Goal: Complete application form: Complete application form

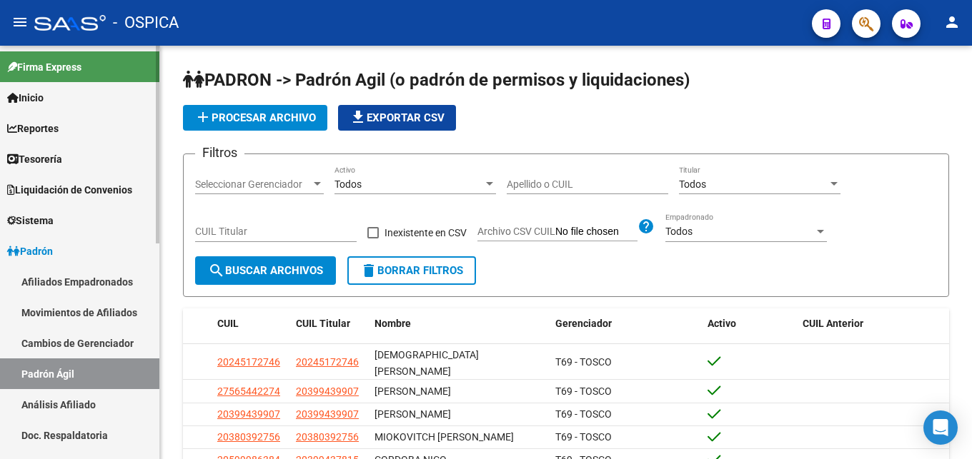
click at [14, 399] on link "Análisis Afiliado" at bounding box center [79, 404] width 159 height 31
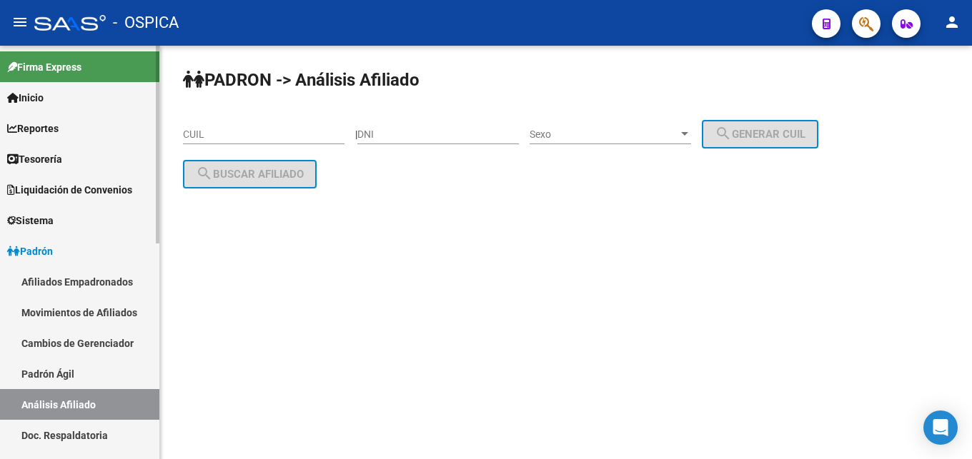
click at [24, 402] on link "Análisis Afiliado" at bounding box center [79, 404] width 159 height 31
paste input "27-28930150-5"
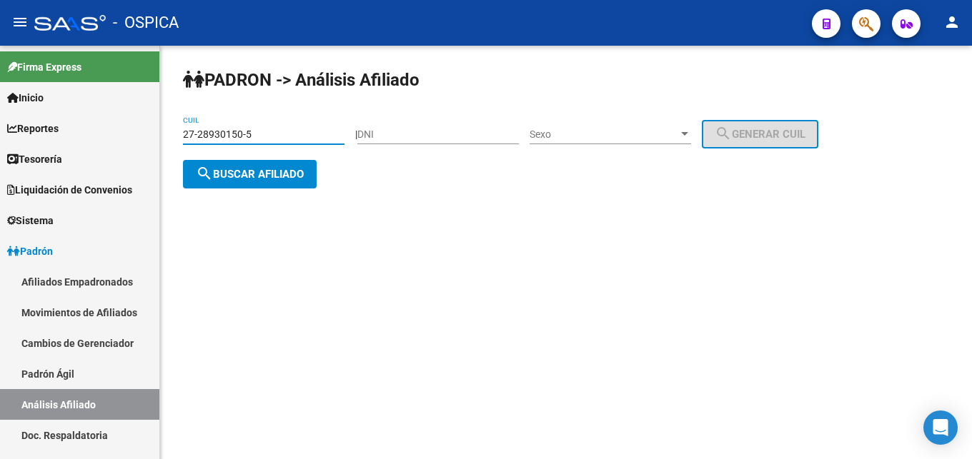
type input "27-28930150-5"
click at [287, 184] on button "search Buscar afiliado" at bounding box center [250, 174] width 134 height 29
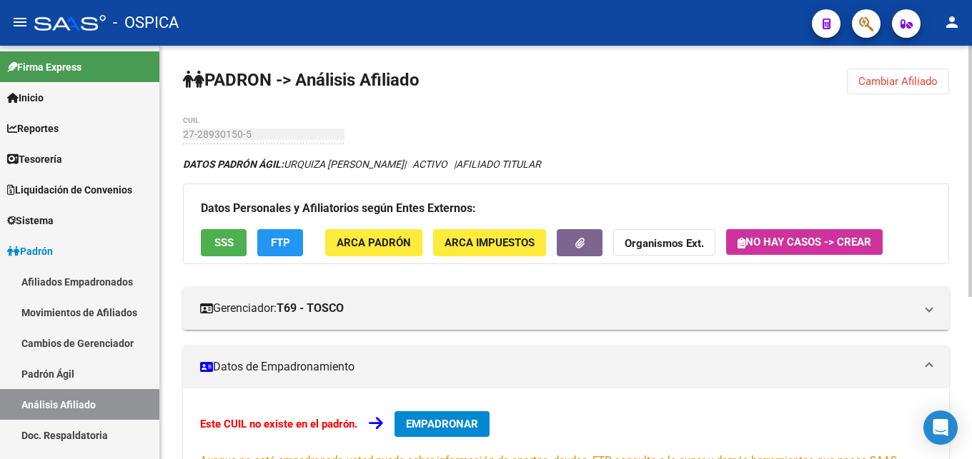
scroll to position [267, 0]
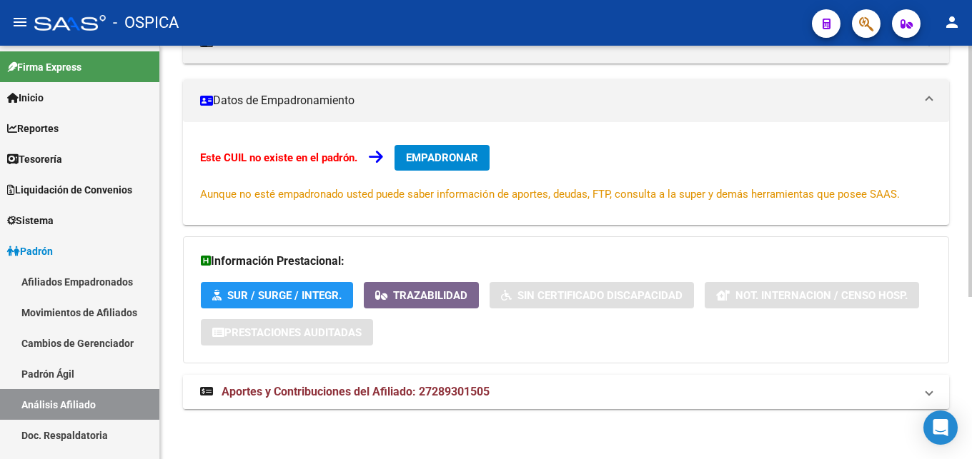
click at [400, 402] on mat-expansion-panel-header "Aportes y Contribuciones del Afiliado: 27289301505" at bounding box center [566, 392] width 766 height 34
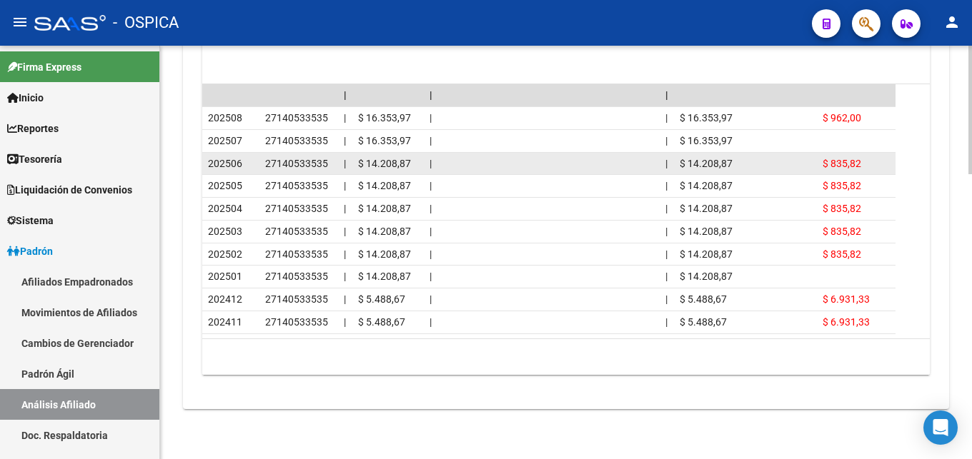
scroll to position [699, 0]
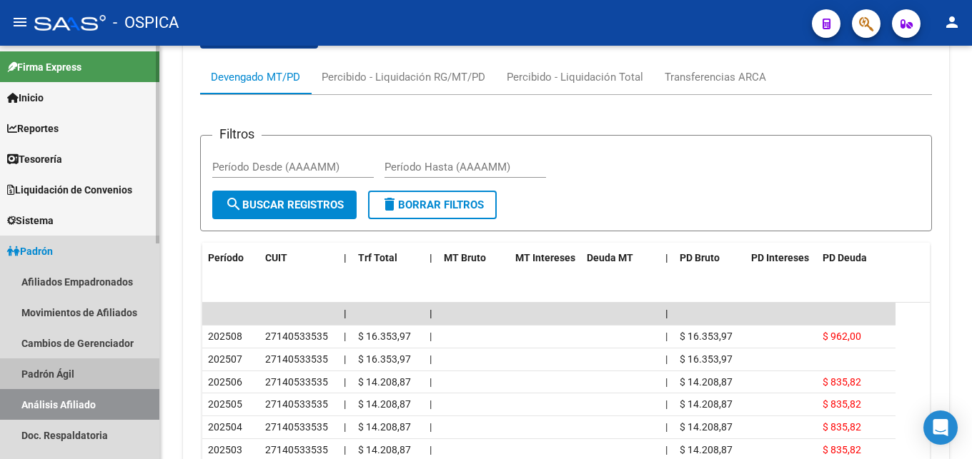
click at [49, 373] on link "Padrón Ágil" at bounding box center [79, 374] width 159 height 31
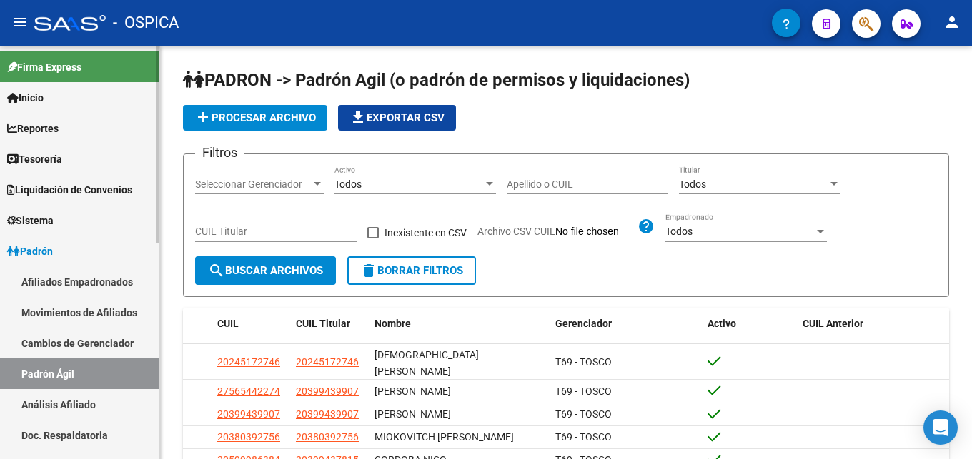
click at [86, 402] on link "Análisis Afiliado" at bounding box center [79, 404] width 159 height 31
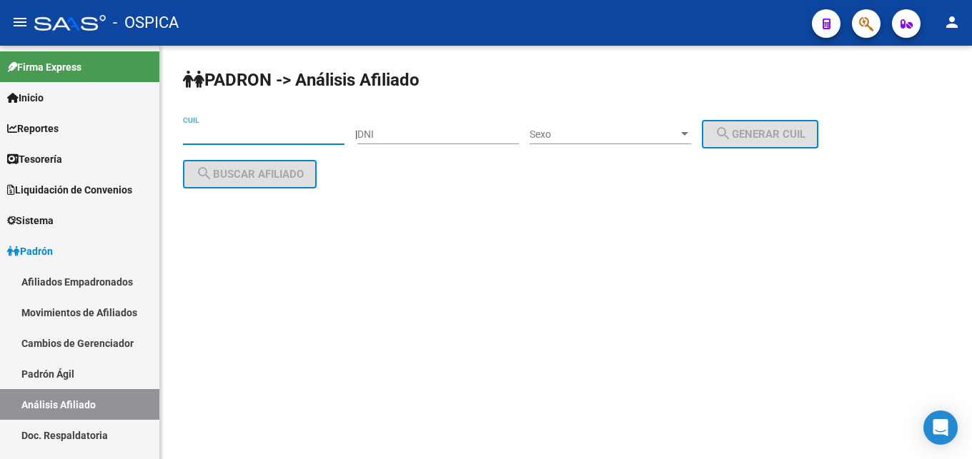
click at [287, 136] on input "CUIL" at bounding box center [263, 135] width 161 height 12
paste input "27-30016159-1"
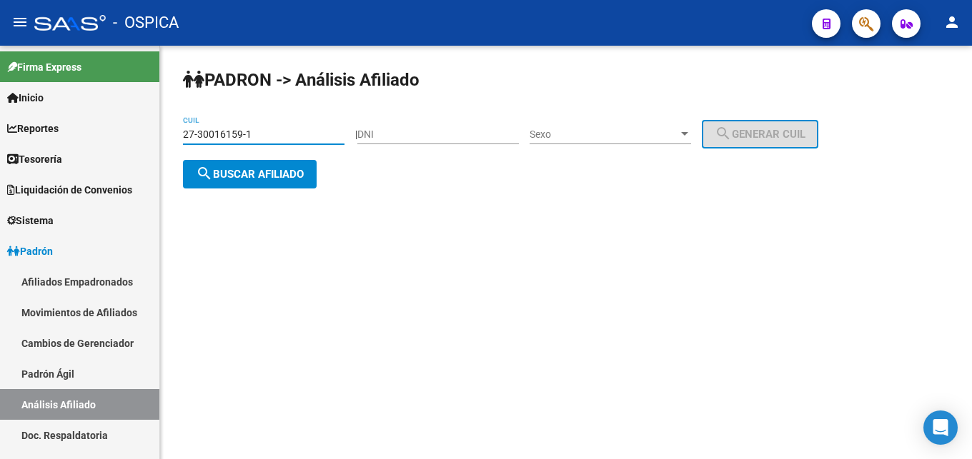
type input "27-30016159-1"
click at [281, 181] on button "search Buscar afiliado" at bounding box center [250, 174] width 134 height 29
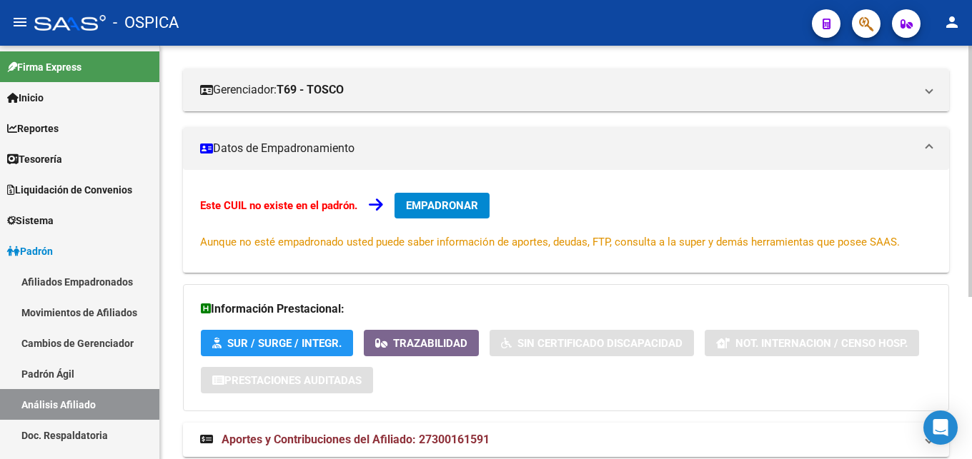
scroll to position [267, 0]
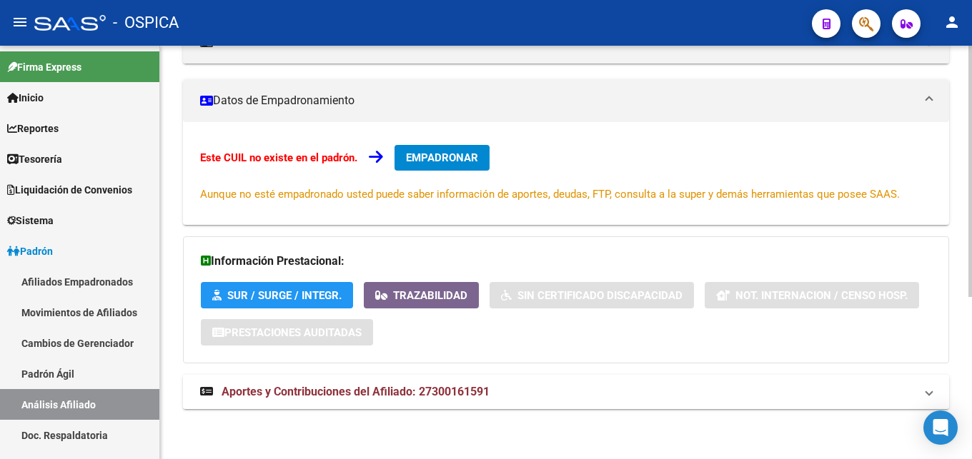
click at [468, 399] on strong "Aportes y Contribuciones del Afiliado: 27300161591" at bounding box center [344, 392] width 289 height 16
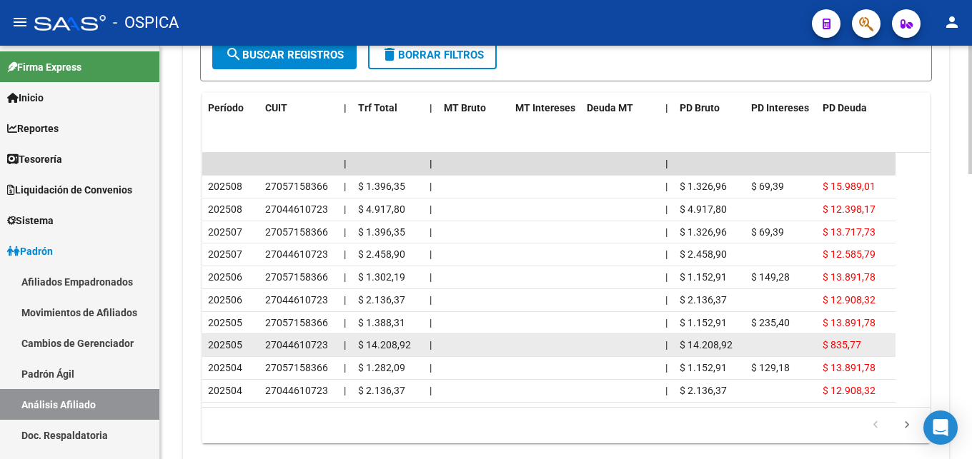
scroll to position [860, 0]
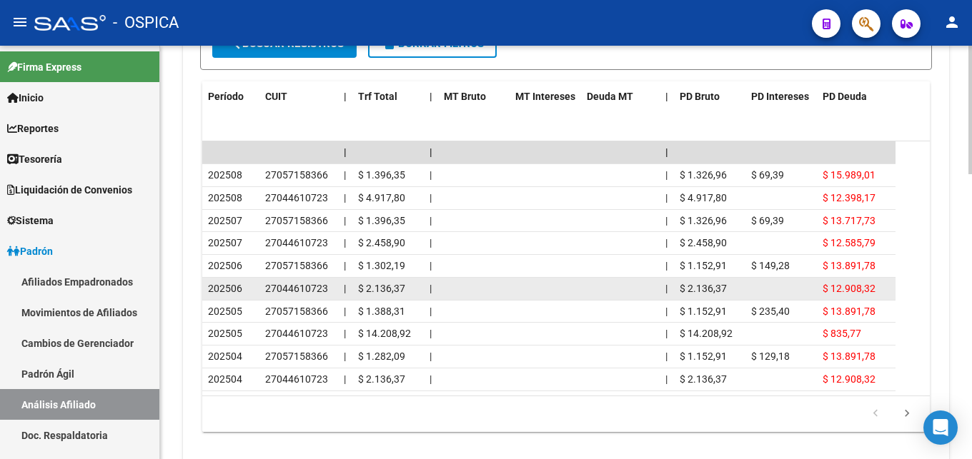
click at [465, 283] on datatable-body-cell at bounding box center [473, 289] width 71 height 22
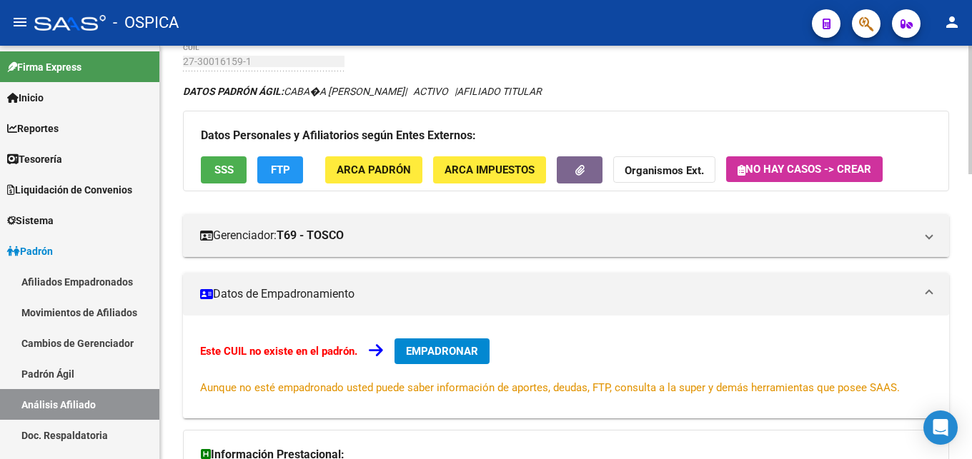
scroll to position [0, 0]
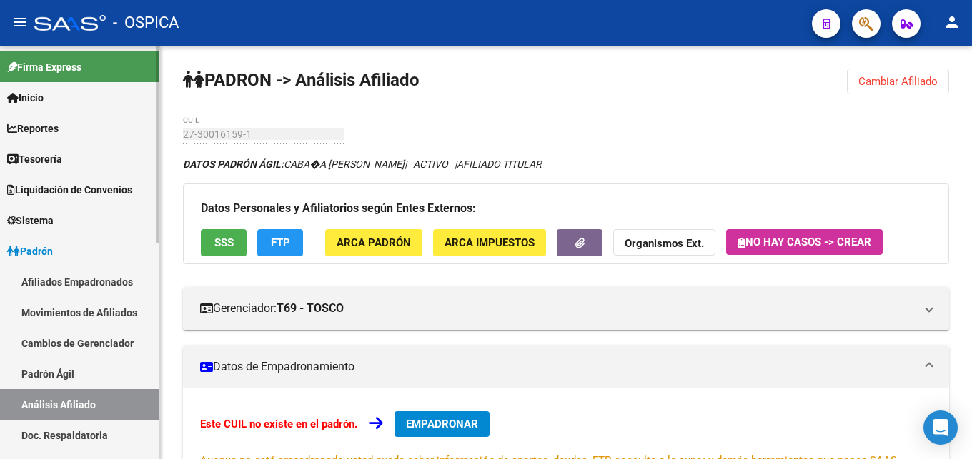
click at [69, 377] on link "Padrón Ágil" at bounding box center [79, 374] width 159 height 31
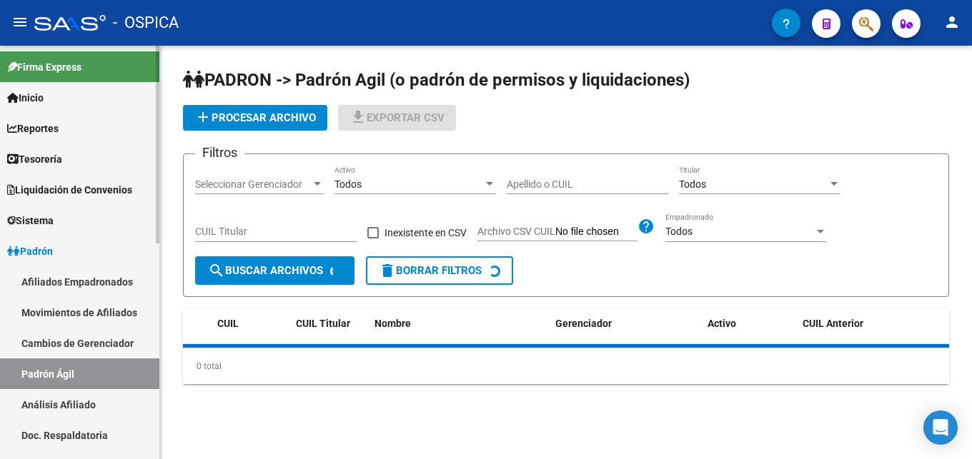
drag, startPoint x: 70, startPoint y: 402, endPoint x: 101, endPoint y: 354, distance: 57.9
click at [70, 403] on link "Análisis Afiliado" at bounding box center [79, 404] width 159 height 31
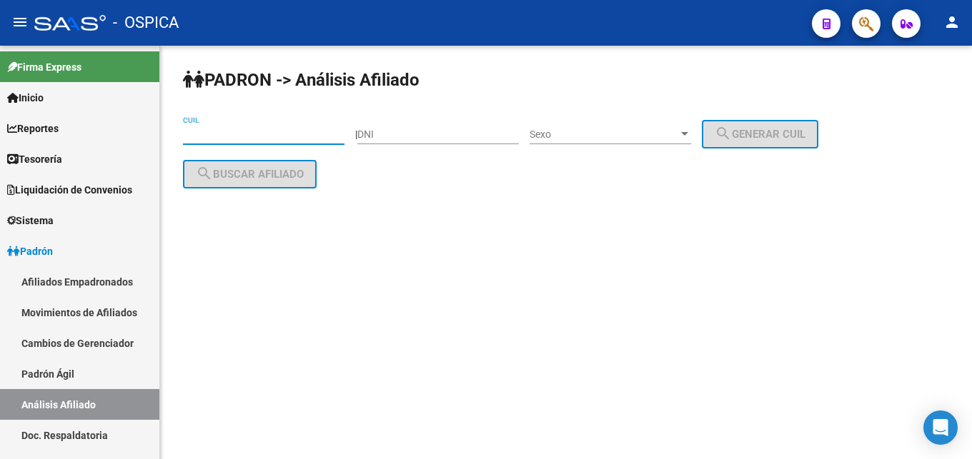
click at [205, 129] on input "CUIL" at bounding box center [263, 135] width 161 height 12
paste input "27-21428786-8"
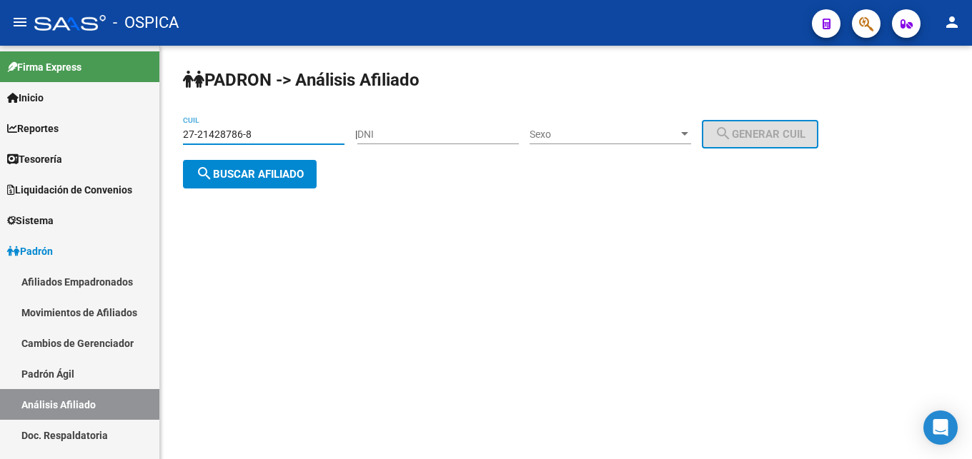
type input "27-21428786-8"
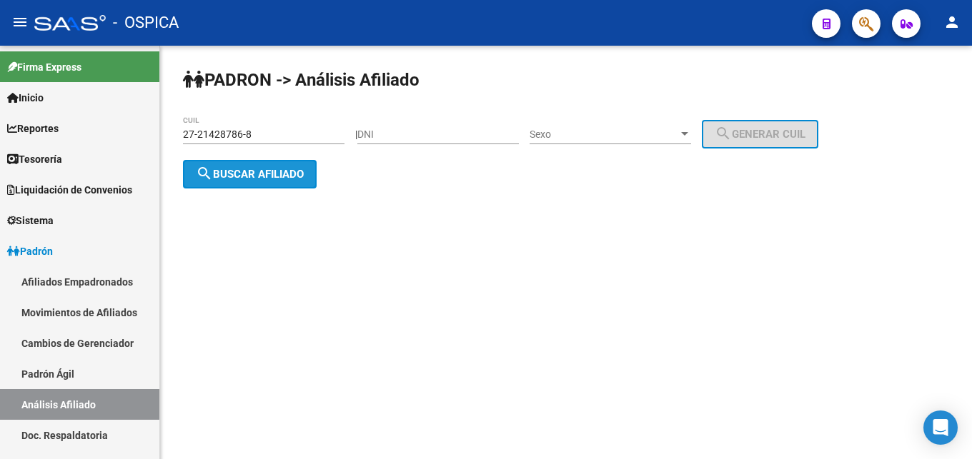
click at [242, 174] on span "search Buscar afiliado" at bounding box center [250, 174] width 108 height 13
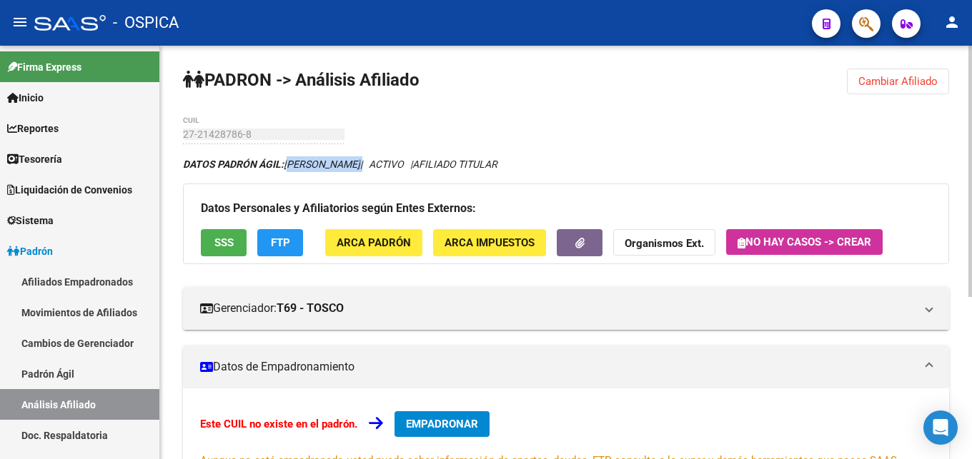
drag, startPoint x: 288, startPoint y: 161, endPoint x: 425, endPoint y: 166, distance: 137.3
click at [425, 166] on icon "DATOS PADRÓN ÁGIL: [PERSON_NAME] | ACTIVO | AFILIADO TITULAR" at bounding box center [340, 164] width 314 height 11
copy icon "[PERSON_NAME]"
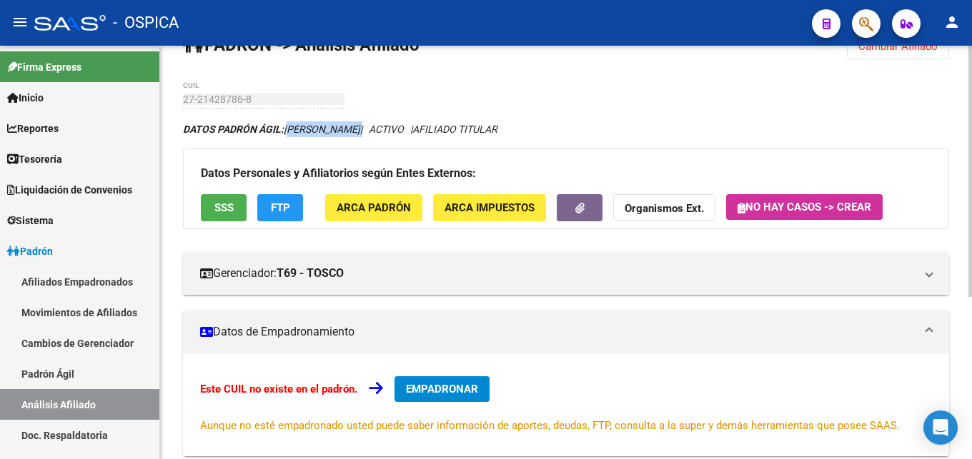
scroll to position [73, 0]
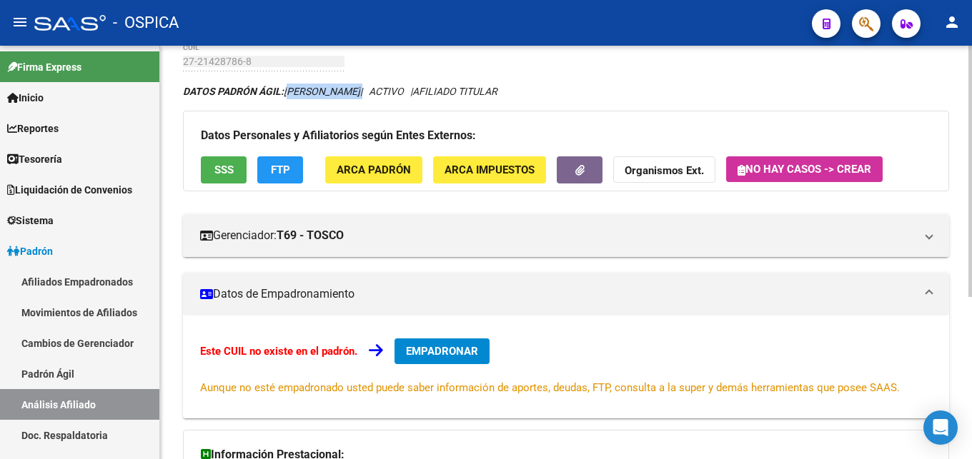
click at [454, 357] on span "EMPADRONAR" at bounding box center [442, 351] width 72 height 13
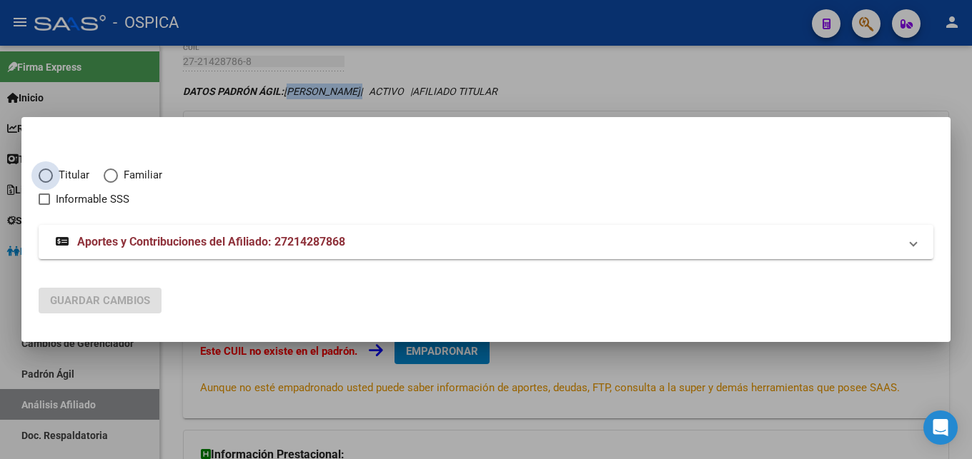
click at [66, 179] on span "Titular" at bounding box center [71, 175] width 36 height 16
click at [53, 179] on input "Titular" at bounding box center [46, 176] width 14 height 14
radio input "true"
checkbox input "true"
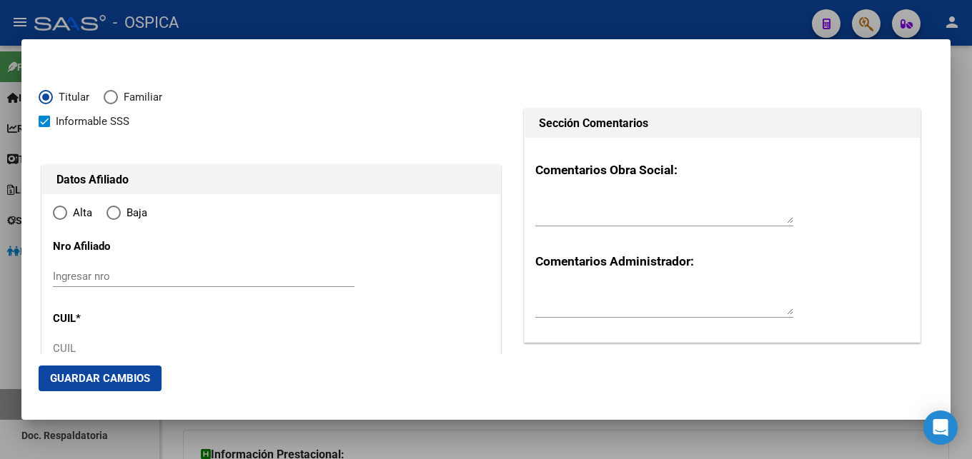
type input "27-21428786-8"
radio input "true"
type input "21428786"
type input "MASOERO"
type input "[PERSON_NAME]"
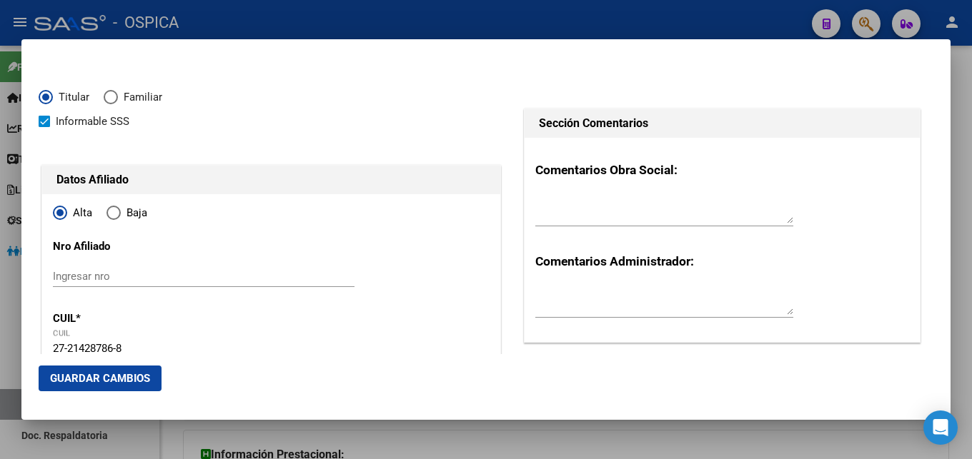
type input "[DATE]"
type input "SANTA ROSA"
type input "6300"
type input "USPALLATA"
type input "129"
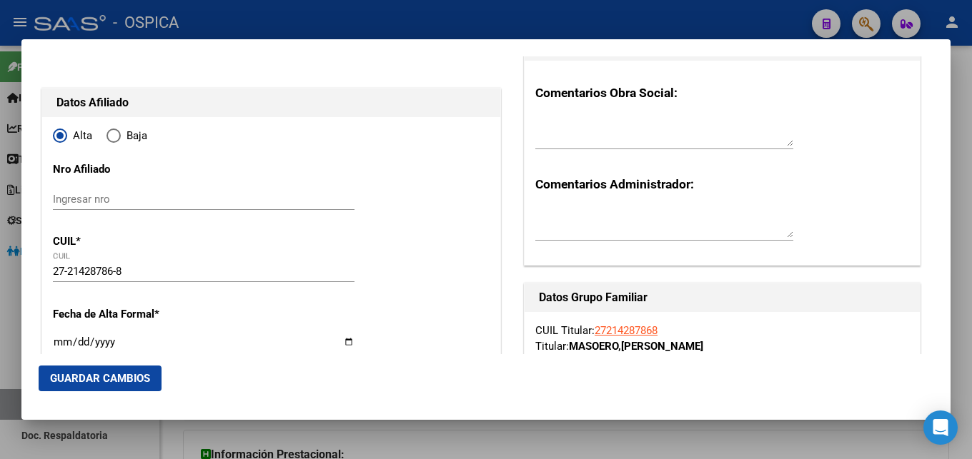
type input "SANTA ROSA"
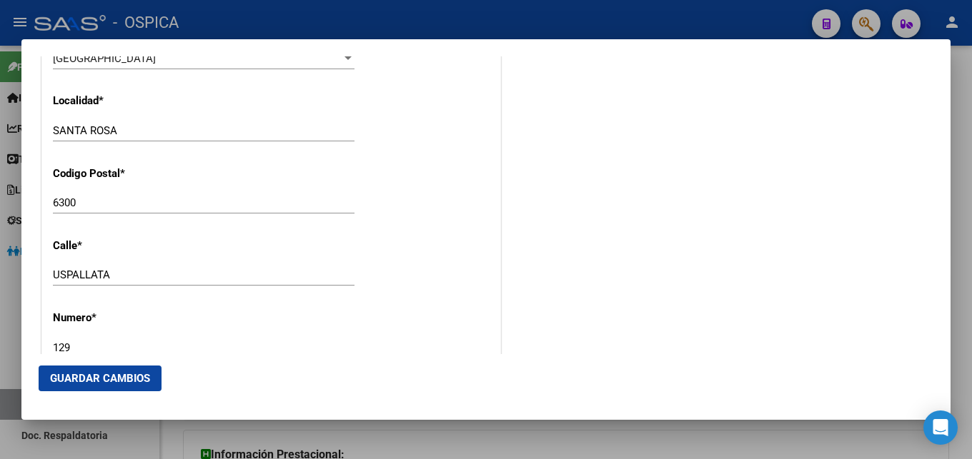
scroll to position [1389, 0]
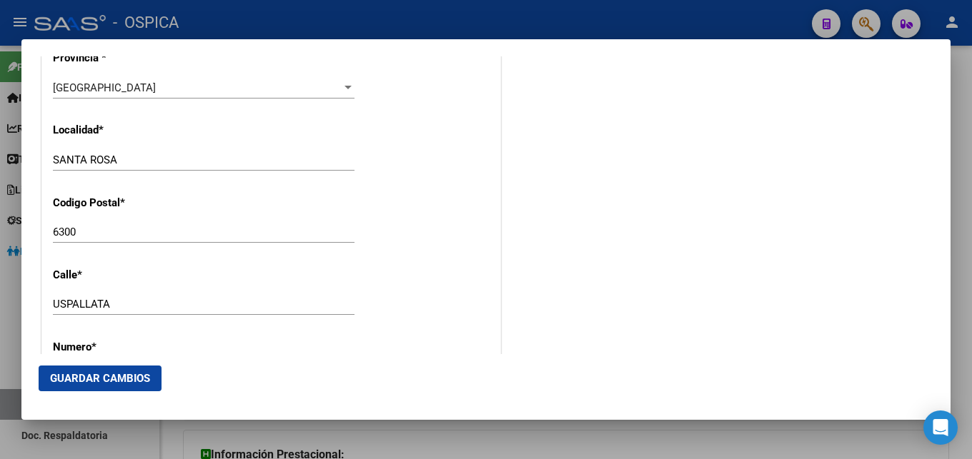
click at [968, 113] on div at bounding box center [486, 229] width 972 height 459
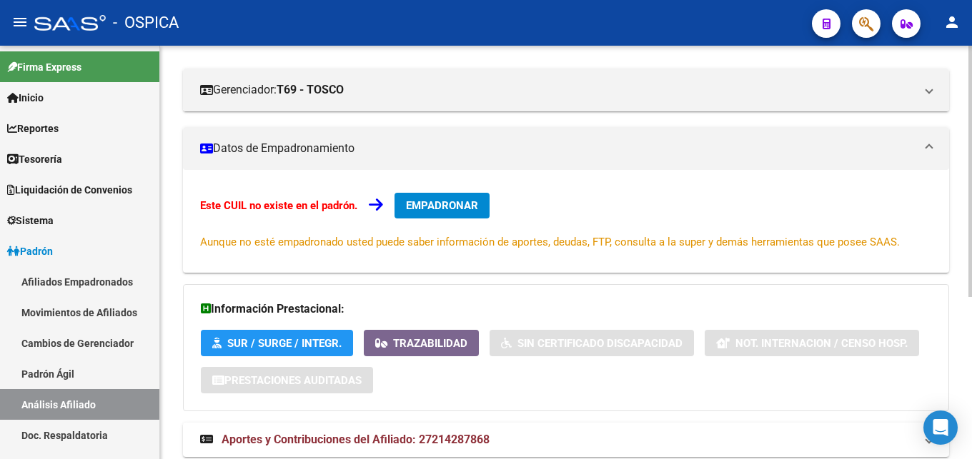
scroll to position [267, 0]
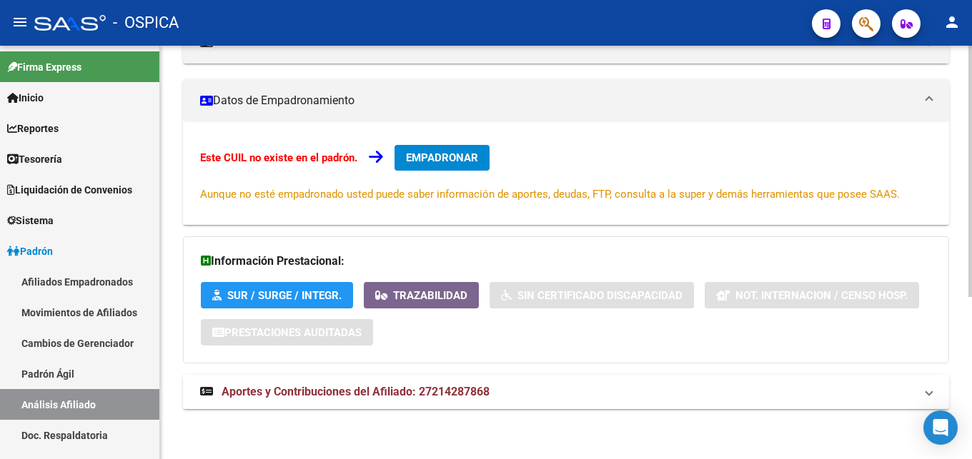
click at [386, 384] on mat-expansion-panel-header "Aportes y Contribuciones del Afiliado: 27214287868" at bounding box center [566, 392] width 766 height 34
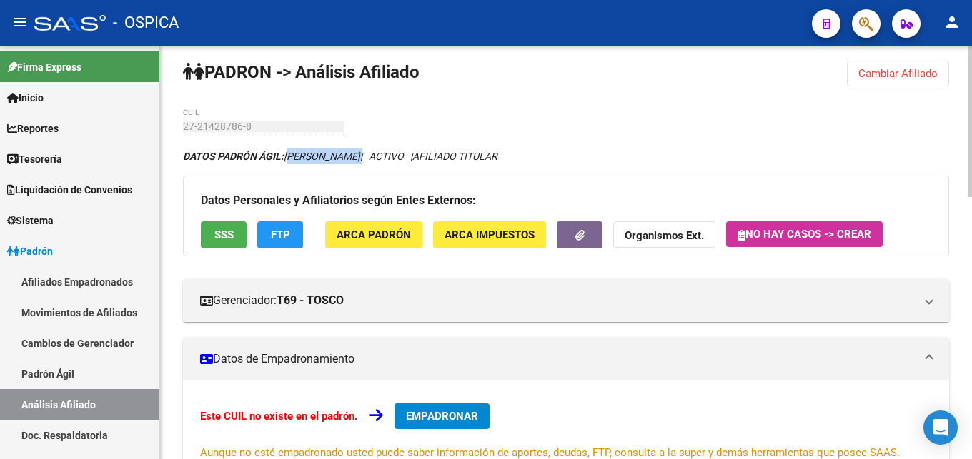
scroll to position [0, 0]
